Goal: Information Seeking & Learning: Learn about a topic

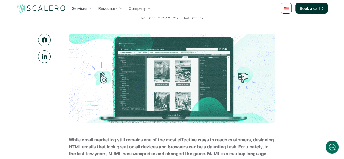
scroll to position [7, 0]
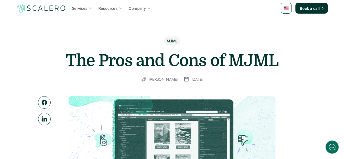
drag, startPoint x: 348, startPoint y: 16, endPoint x: 326, endPoint y: 16, distance: 21.8
click at [149, 77] on p "[PERSON_NAME]" at bounding box center [164, 79] width 30 height 7
click at [149, 79] on p "[PERSON_NAME]" at bounding box center [164, 79] width 30 height 7
click at [151, 79] on p "[PERSON_NAME]" at bounding box center [164, 79] width 30 height 7
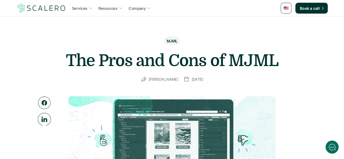
click at [44, 120] on icon at bounding box center [44, 119] width 6 height 5
click at [288, 36] on div "MJML The Pros and Cons of MJML [PERSON_NAME] [DATE]" at bounding box center [172, 59] width 316 height 46
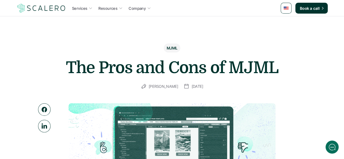
drag, startPoint x: 291, startPoint y: 74, endPoint x: 96, endPoint y: 60, distance: 194.8
click at [96, 60] on div "MJML The Pros and Cons of MJML [PERSON_NAME] [DATE]" at bounding box center [172, 67] width 316 height 46
click at [96, 60] on h1 "The Pros and Cons of MJML" at bounding box center [172, 68] width 218 height 20
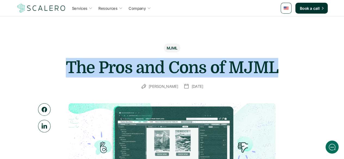
drag, startPoint x: 71, startPoint y: 67, endPoint x: 284, endPoint y: 63, distance: 213.4
click at [284, 63] on div "MJML The Pros and Cons of MJML [PERSON_NAME] [DATE]" at bounding box center [172, 67] width 316 height 46
copy h1 "The Pros and Cons of MJML"
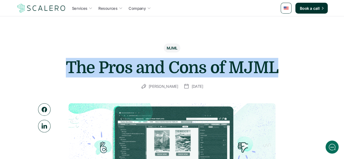
drag, startPoint x: 277, startPoint y: 75, endPoint x: 61, endPoint y: 70, distance: 216.1
click at [61, 70] on div "MJML The Pros and Cons of MJML [PERSON_NAME] [DATE]" at bounding box center [172, 67] width 316 height 46
copy h1 "The Pros and Cons of MJML"
